Goal: Transaction & Acquisition: Obtain resource

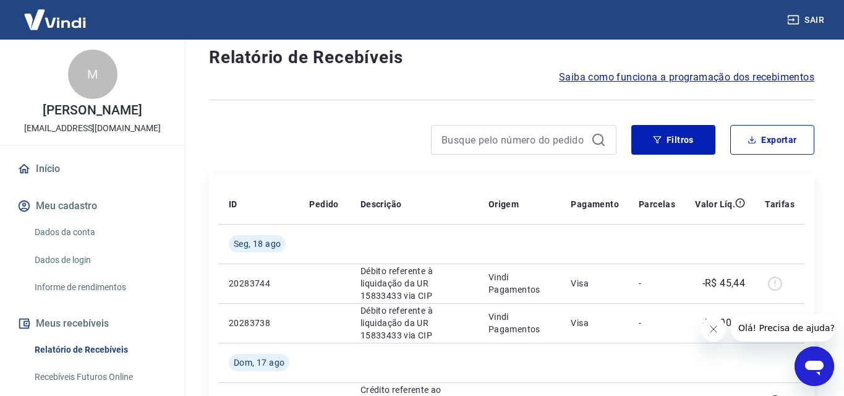
scroll to position [91, 0]
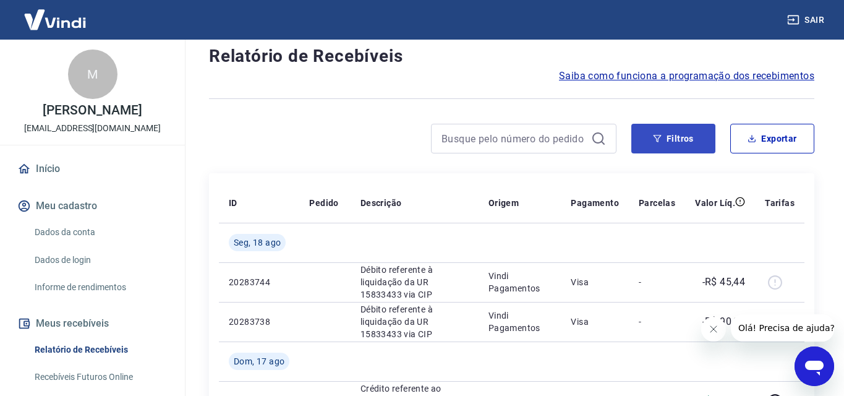
click at [673, 152] on button "Filtros" at bounding box center [673, 139] width 84 height 30
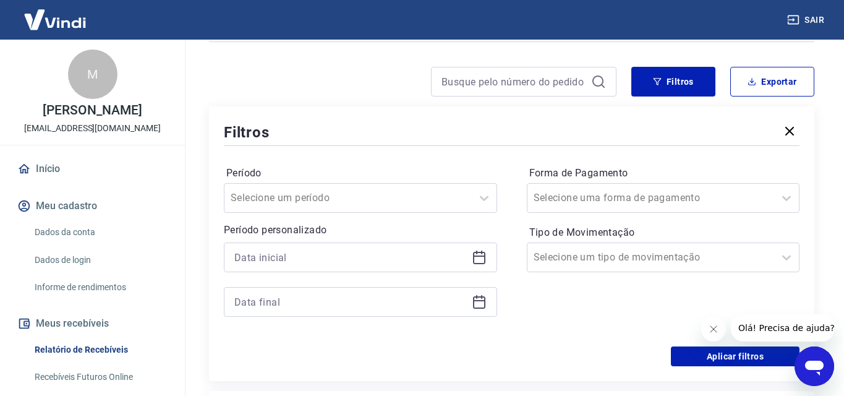
scroll to position [150, 0]
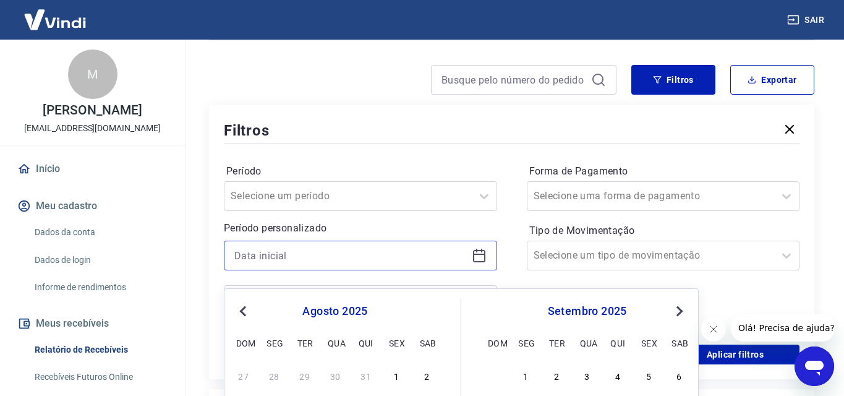
click at [281, 265] on input at bounding box center [350, 255] width 233 height 19
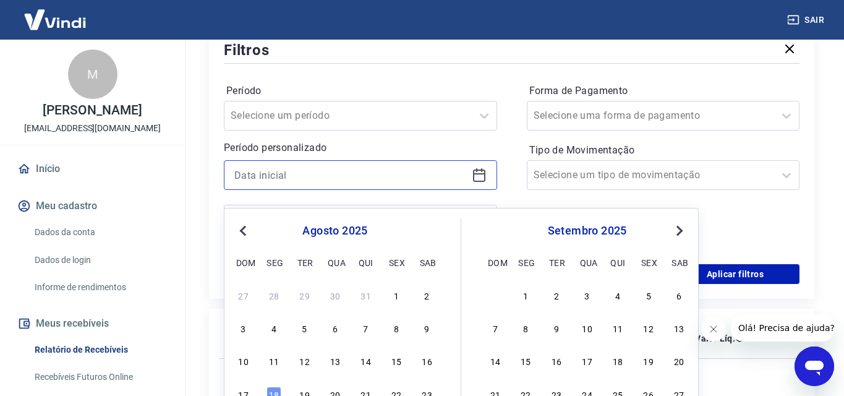
scroll to position [231, 0]
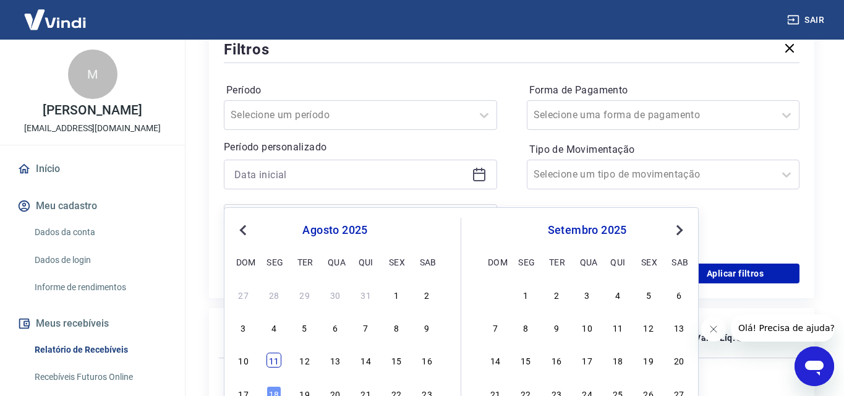
click at [271, 362] on div "11" at bounding box center [274, 359] width 15 height 15
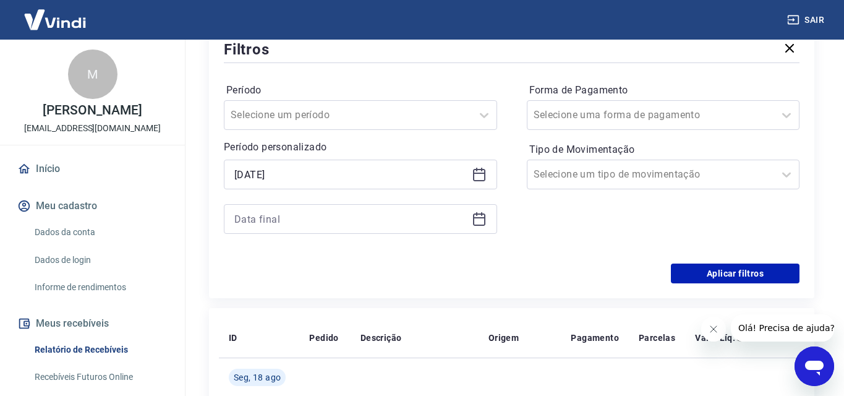
type input "[DATE]"
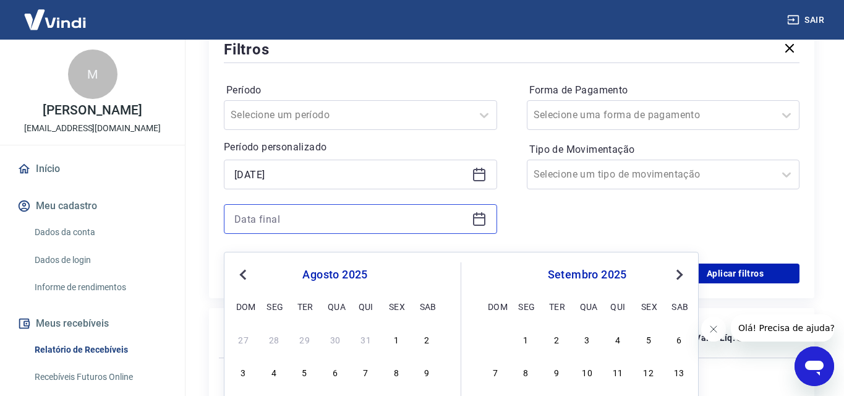
click at [312, 228] on input at bounding box center [350, 219] width 233 height 19
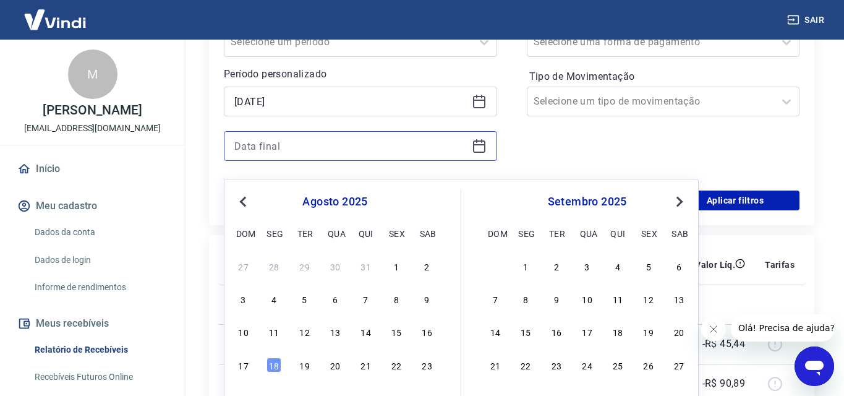
scroll to position [305, 0]
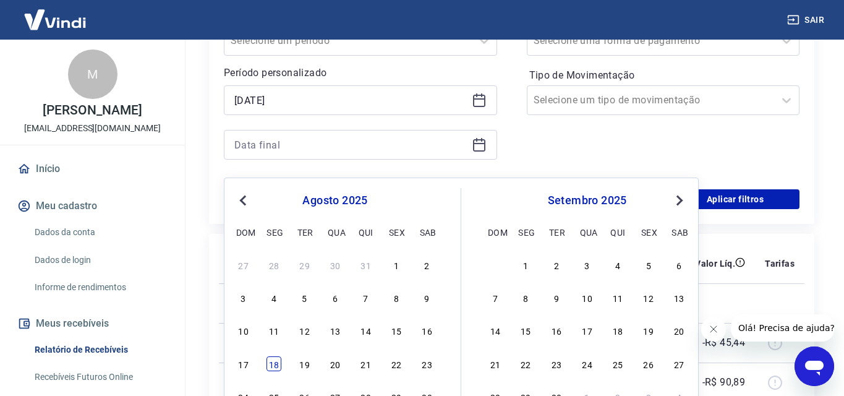
click at [275, 361] on div "18" at bounding box center [274, 363] width 15 height 15
type input "[DATE]"
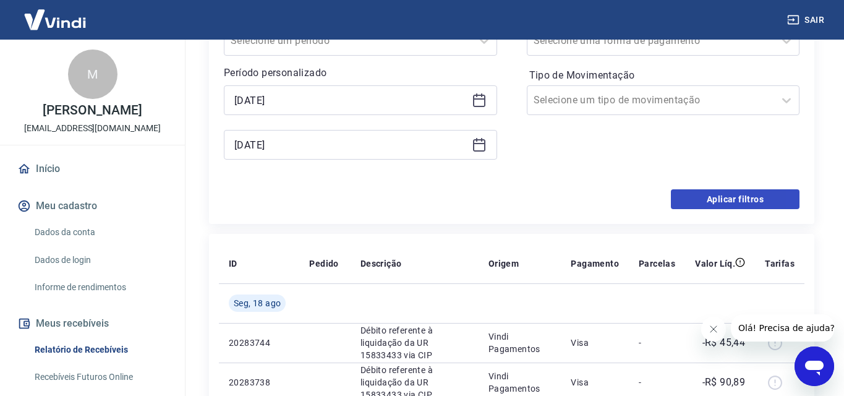
click at [702, 209] on button "Aplicar filtros" at bounding box center [735, 199] width 129 height 20
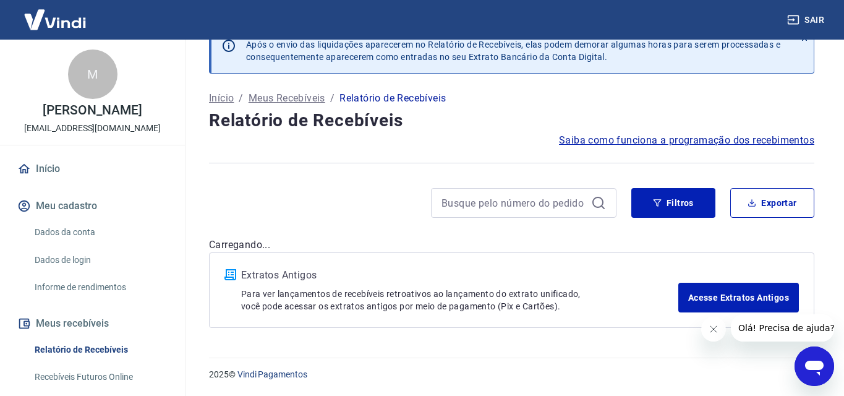
scroll to position [39, 0]
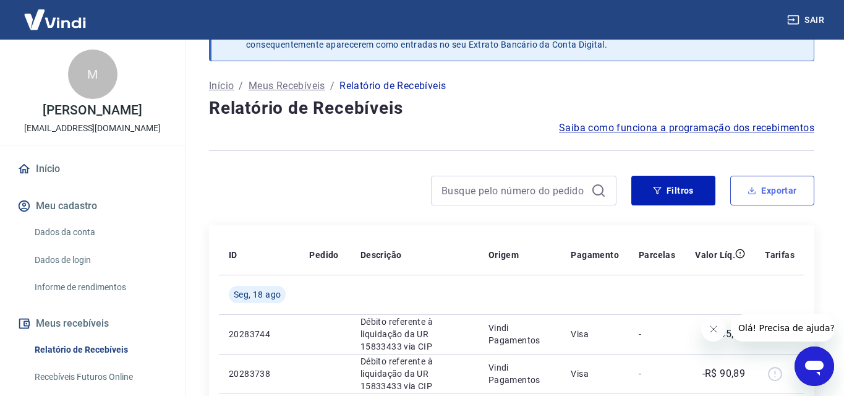
click at [759, 205] on button "Exportar" at bounding box center [772, 191] width 84 height 30
type input "[DATE]"
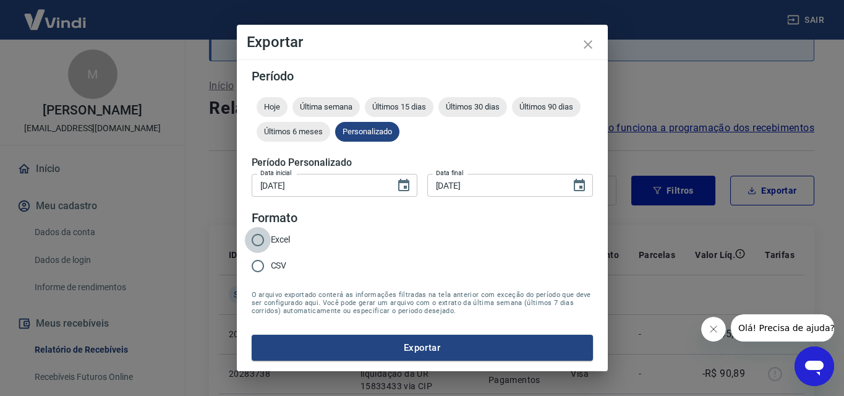
click at [260, 240] on input "Excel" at bounding box center [258, 240] width 26 height 26
radio input "true"
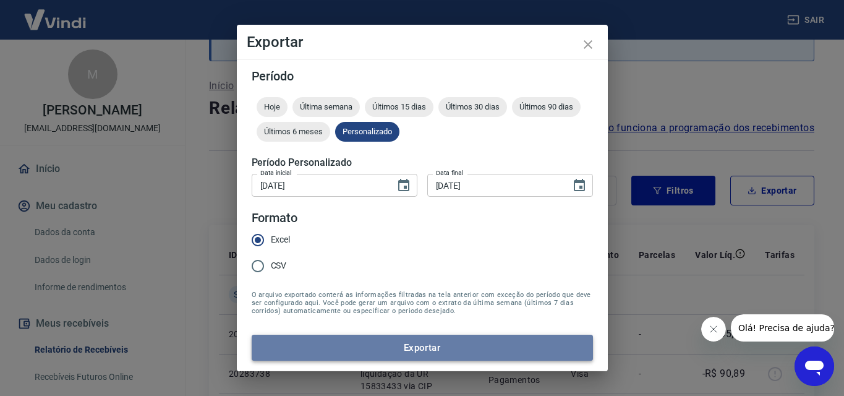
click at [422, 341] on button "Exportar" at bounding box center [422, 348] width 341 height 26
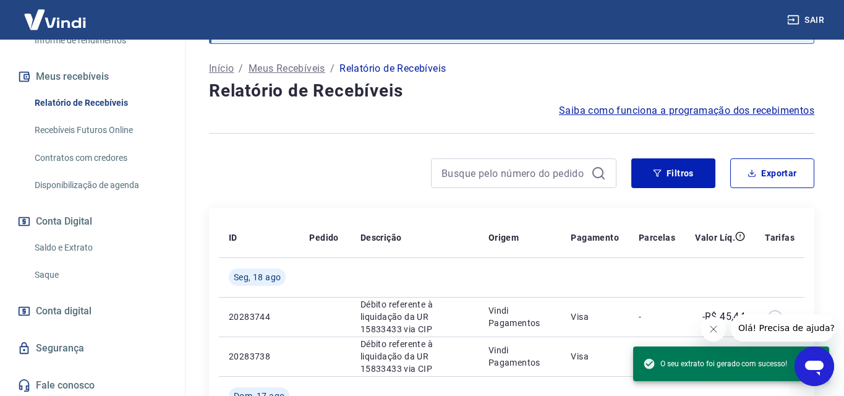
scroll to position [58, 0]
click at [76, 242] on link "Saldo e Extrato" at bounding box center [100, 247] width 140 height 25
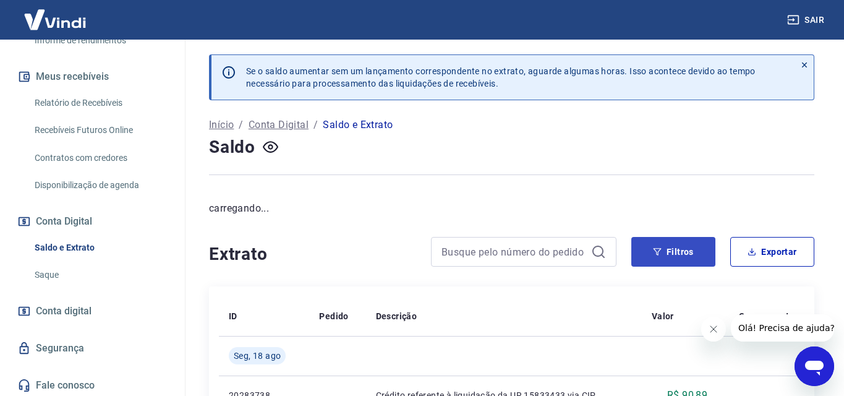
click at [685, 249] on button "Filtros" at bounding box center [673, 252] width 84 height 30
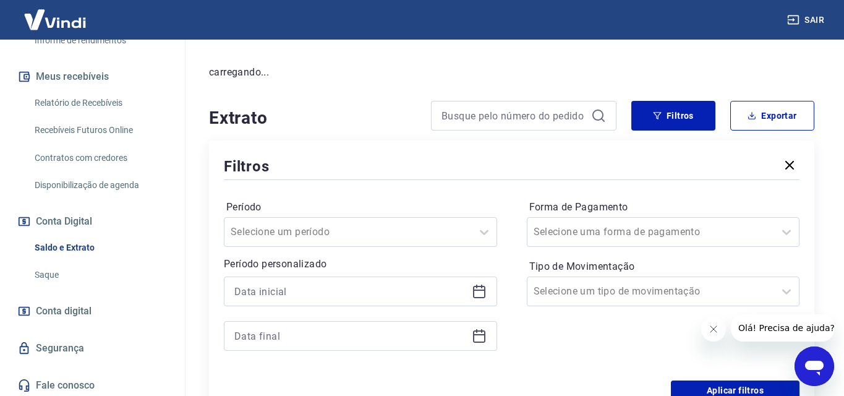
scroll to position [171, 0]
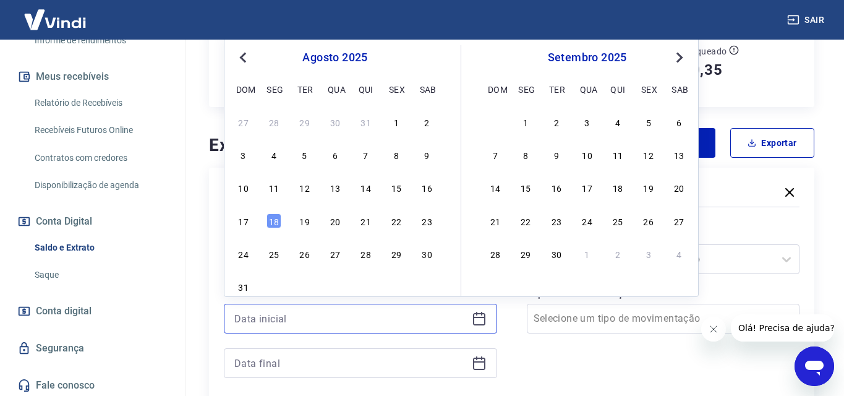
click at [309, 312] on input at bounding box center [350, 318] width 233 height 19
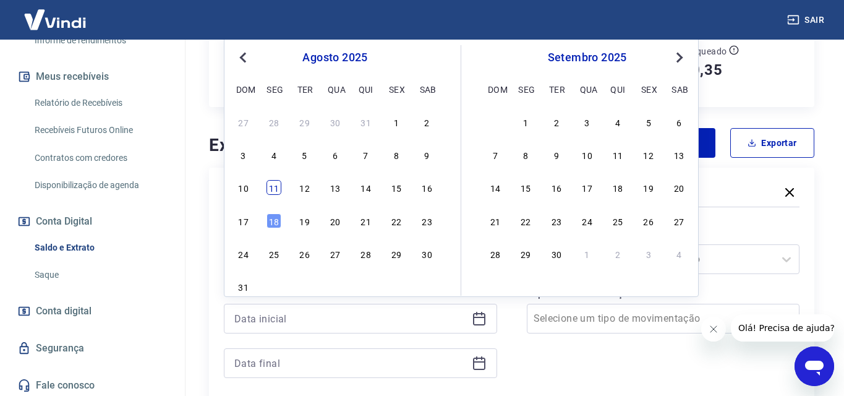
click at [275, 189] on div "11" at bounding box center [274, 187] width 15 height 15
type input "[DATE]"
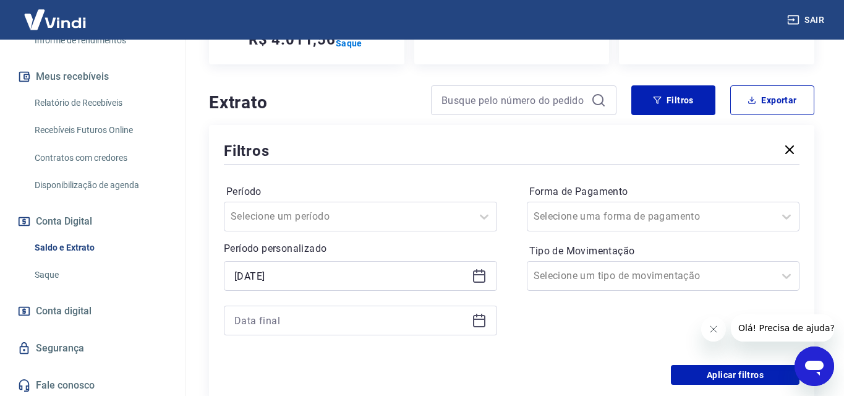
scroll to position [220, 0]
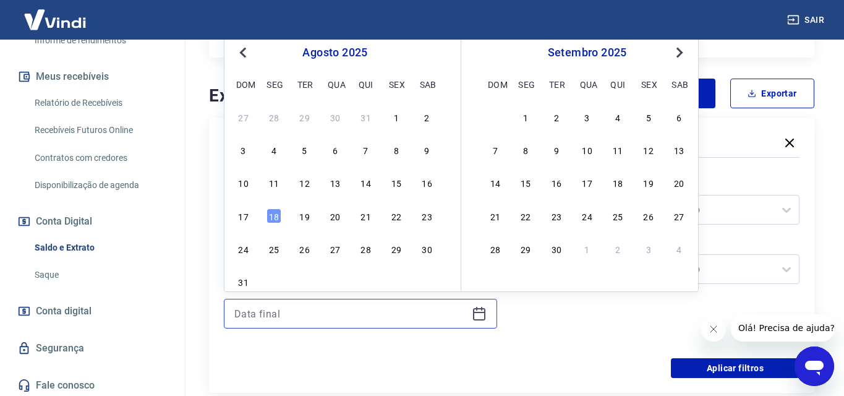
click at [286, 314] on input at bounding box center [350, 313] width 233 height 19
click at [273, 212] on div "18" at bounding box center [274, 215] width 15 height 15
type input "[DATE]"
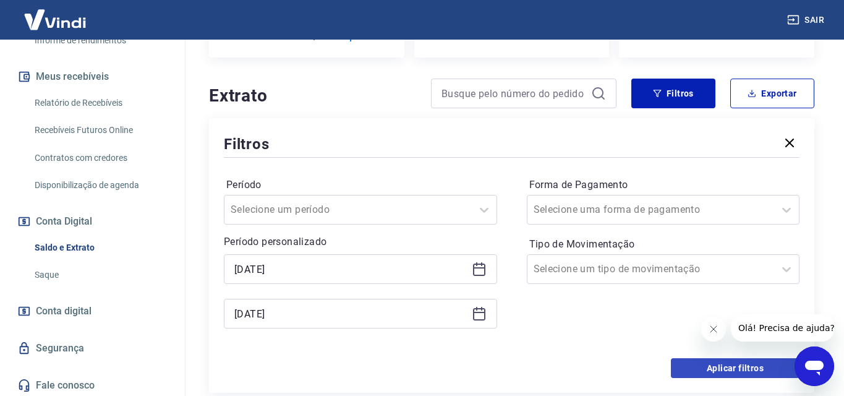
click at [710, 364] on button "Aplicar filtros" at bounding box center [735, 368] width 129 height 20
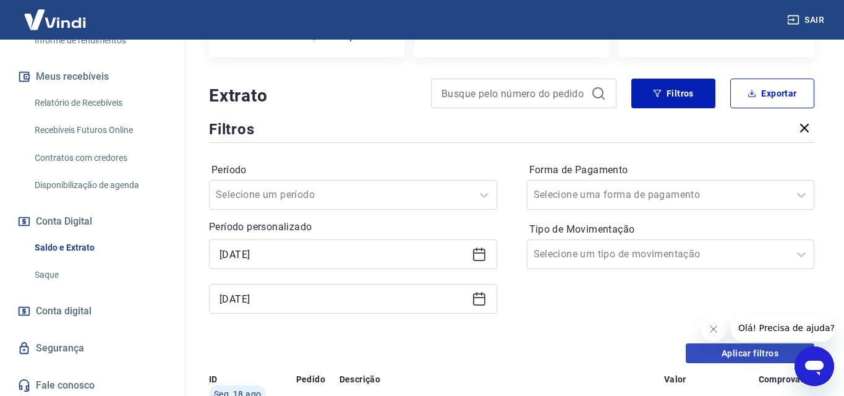
scroll to position [35, 0]
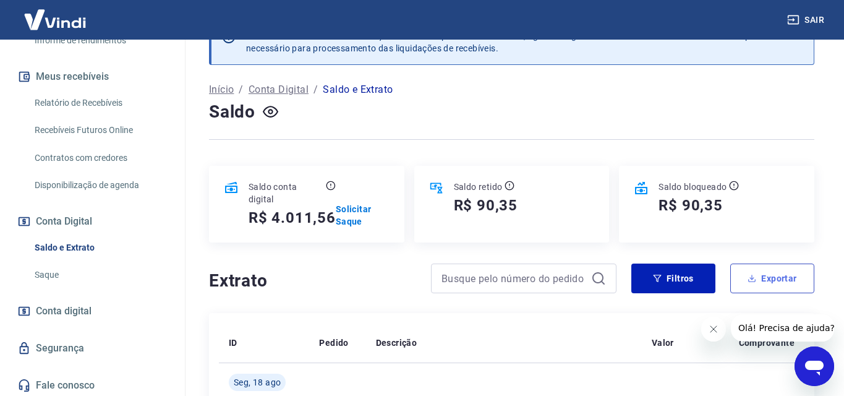
click at [758, 276] on button "Exportar" at bounding box center [772, 278] width 84 height 30
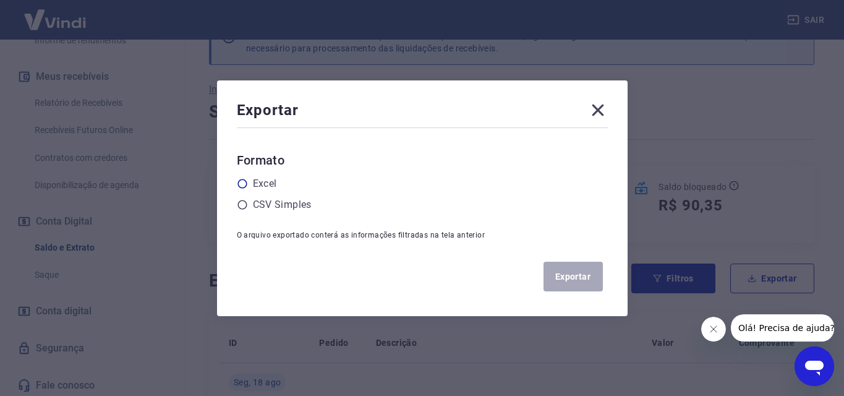
click at [242, 183] on icon at bounding box center [242, 183] width 11 height 11
click at [0, 0] on input "radio" at bounding box center [0, 0] width 0 height 0
click at [572, 281] on button "Exportar" at bounding box center [573, 277] width 59 height 30
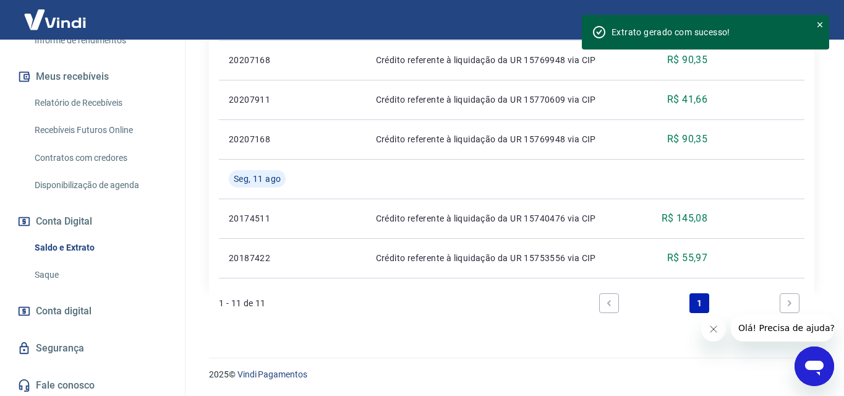
scroll to position [714, 0]
click at [107, 315] on link "Conta digital" at bounding box center [92, 310] width 155 height 27
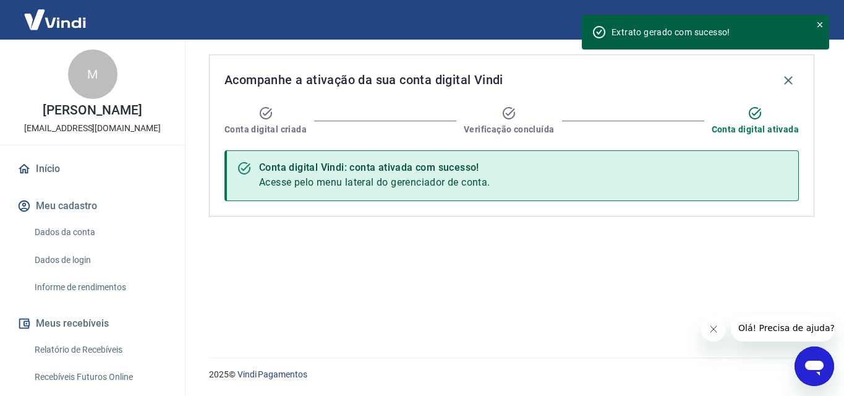
click at [821, 23] on icon at bounding box center [819, 24] width 5 height 5
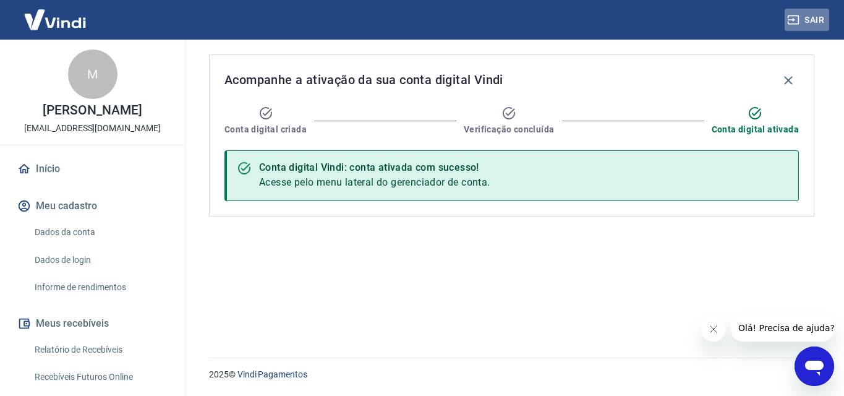
click at [814, 17] on button "Sair" at bounding box center [807, 20] width 45 height 23
